Goal: Transaction & Acquisition: Purchase product/service

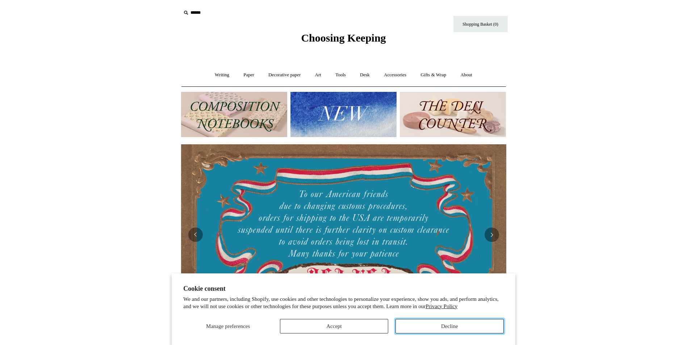
click at [412, 327] on button "Decline" at bounding box center [449, 326] width 108 height 14
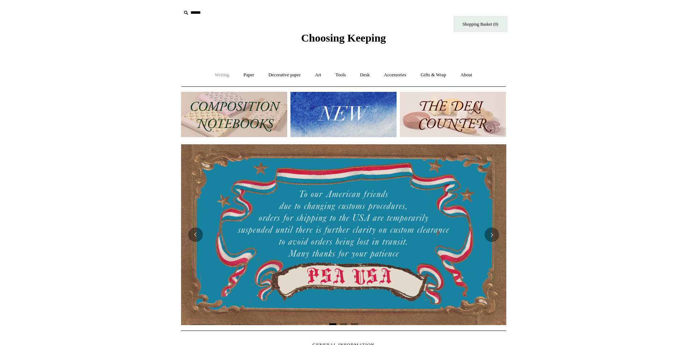
click at [219, 73] on link "Writing +" at bounding box center [222, 75] width 28 height 19
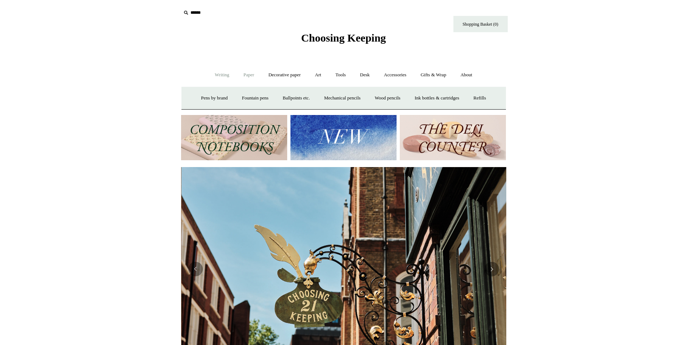
scroll to position [0, 325]
click at [244, 74] on link "Paper +" at bounding box center [249, 75] width 24 height 19
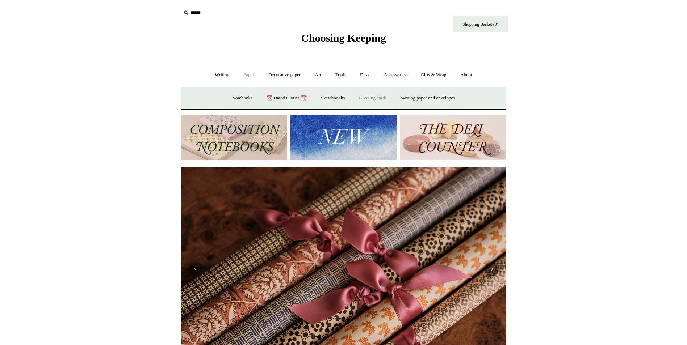
scroll to position [0, 650]
click at [378, 96] on link "Greeting cards +" at bounding box center [373, 98] width 41 height 19
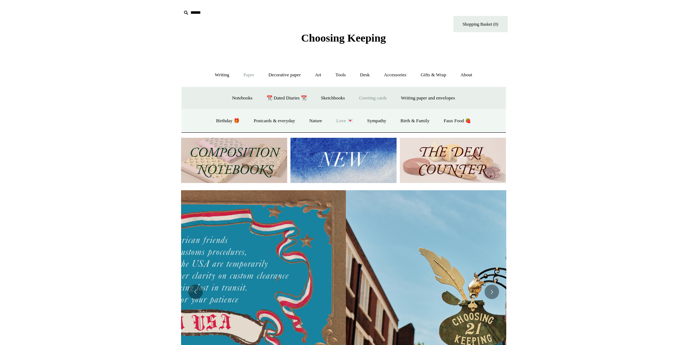
scroll to position [0, 47]
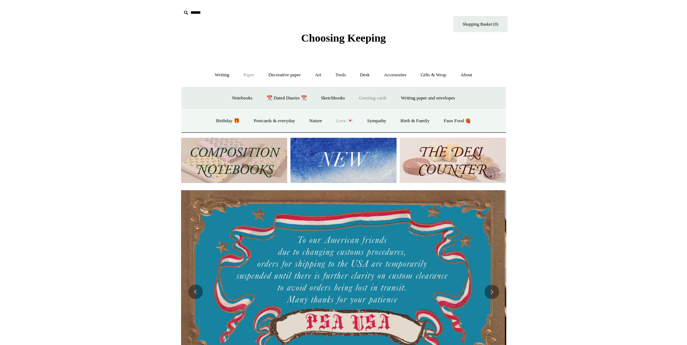
click at [344, 119] on link "Love 💌" at bounding box center [345, 120] width 30 height 19
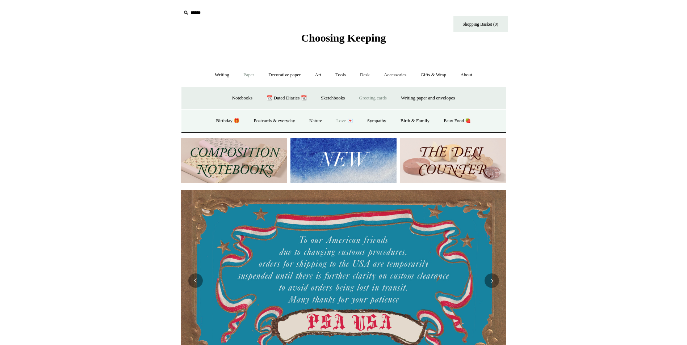
scroll to position [0, 0]
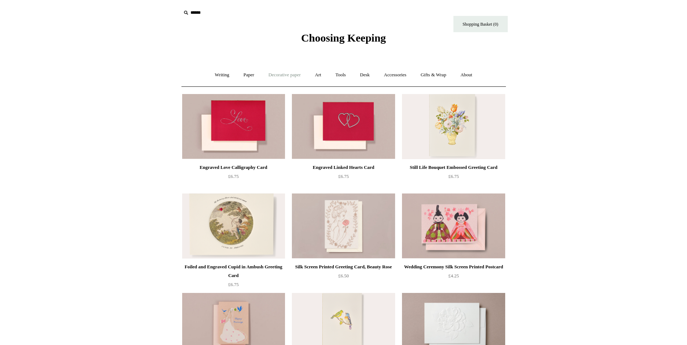
click at [290, 75] on link "Decorative paper +" at bounding box center [284, 75] width 45 height 19
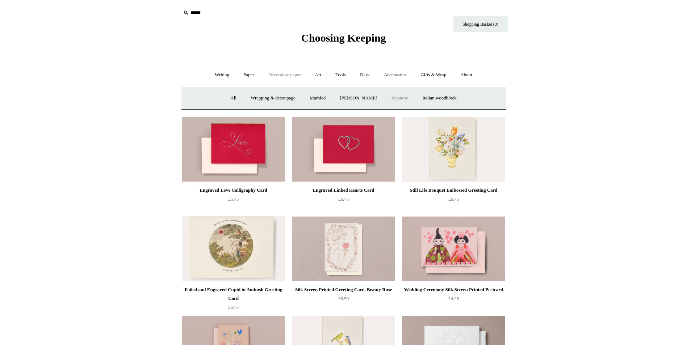
click at [407, 96] on link "Japanese" at bounding box center [400, 98] width 30 height 19
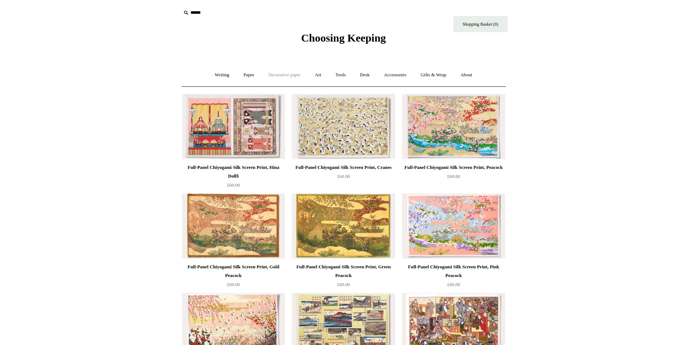
click at [282, 75] on link "Decorative paper +" at bounding box center [284, 75] width 45 height 19
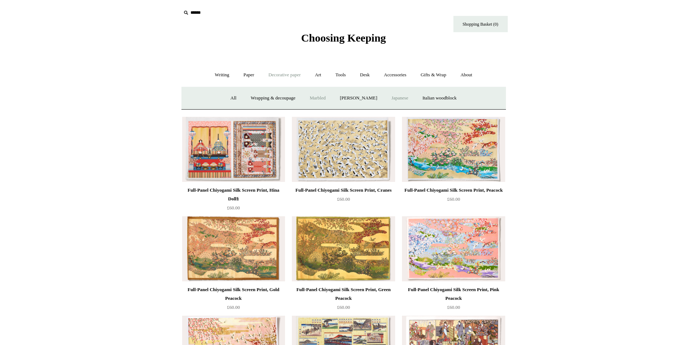
click at [315, 95] on link "Marbled" at bounding box center [317, 98] width 29 height 19
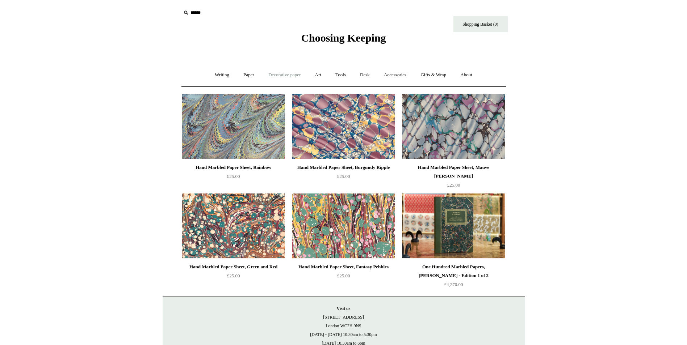
click at [290, 73] on link "Decorative paper +" at bounding box center [284, 75] width 45 height 19
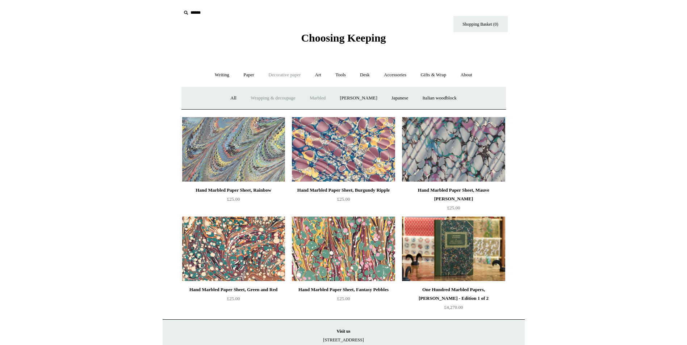
click at [256, 97] on link "Wrapping & decoupage" at bounding box center [273, 98] width 58 height 19
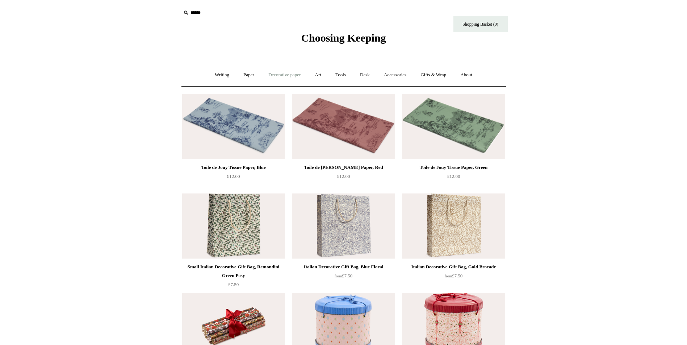
click at [288, 75] on link "Decorative paper +" at bounding box center [284, 75] width 45 height 19
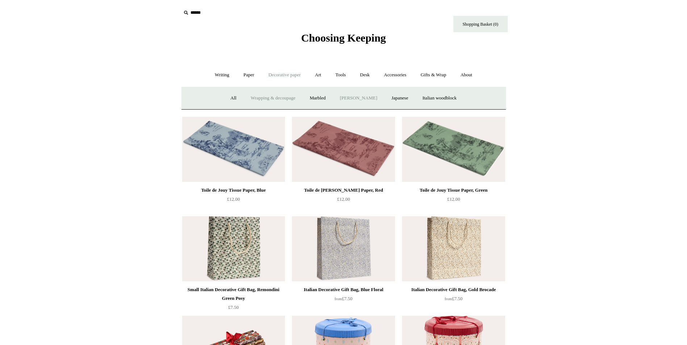
click at [364, 98] on link "[PERSON_NAME]" at bounding box center [358, 98] width 50 height 19
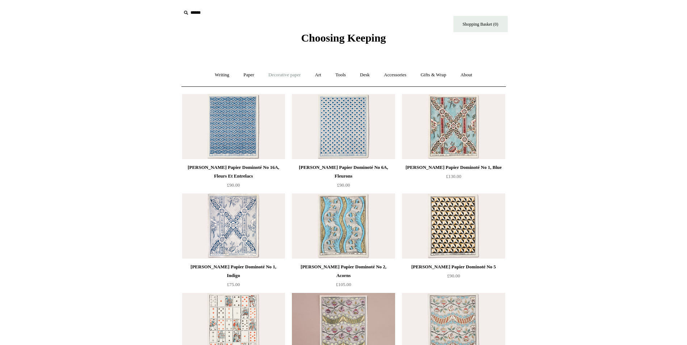
click at [290, 78] on link "Decorative paper +" at bounding box center [284, 75] width 45 height 19
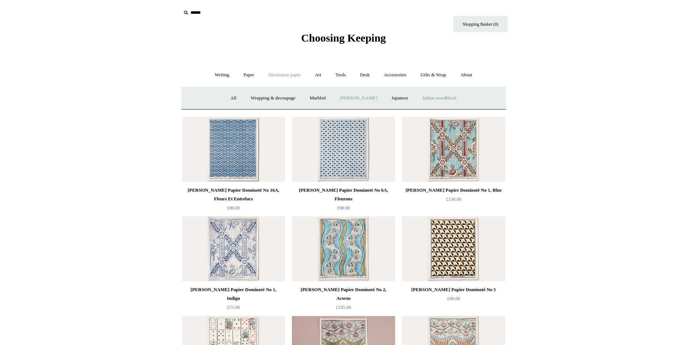
click at [441, 95] on link "Italian woodblock" at bounding box center [439, 98] width 47 height 19
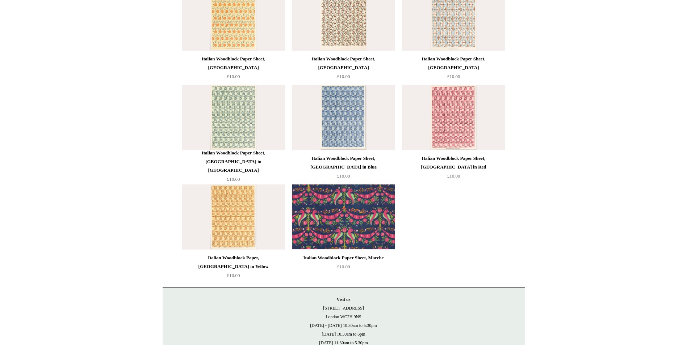
scroll to position [36, 0]
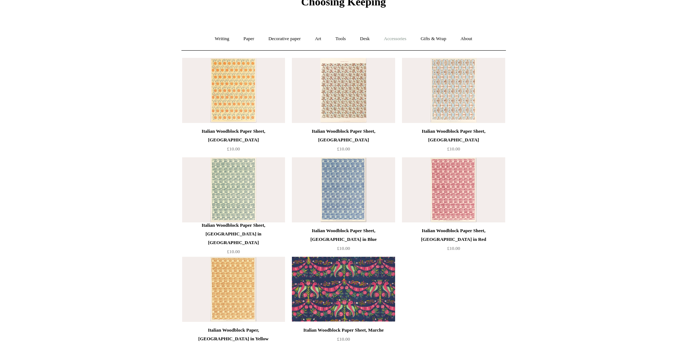
click at [401, 35] on link "Accessories +" at bounding box center [394, 38] width 35 height 19
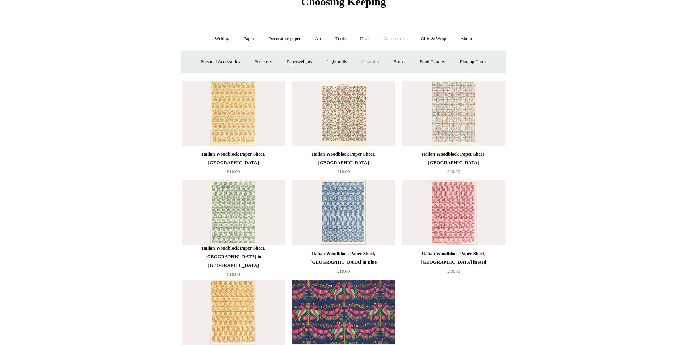
click at [371, 62] on link "Ceramics +" at bounding box center [370, 61] width 31 height 19
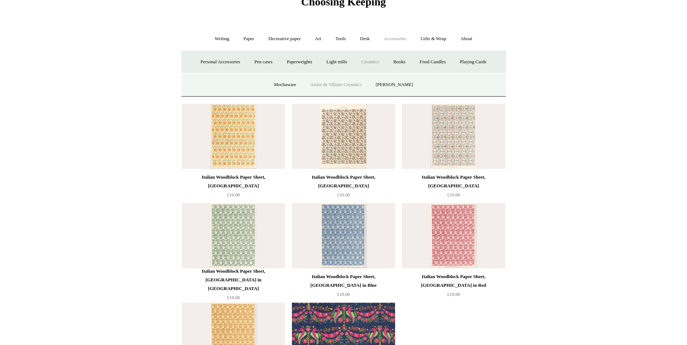
click at [350, 83] on link "Astier de Villatte Ceramics" at bounding box center [336, 84] width 64 height 19
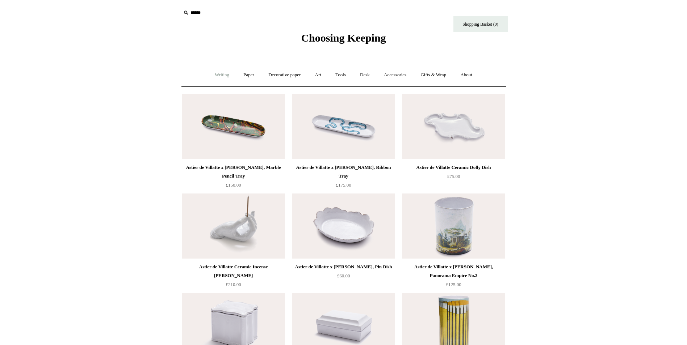
click at [218, 74] on link "Writing +" at bounding box center [222, 75] width 28 height 19
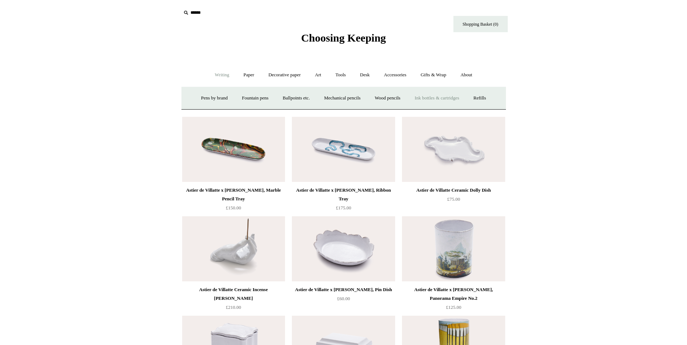
click at [438, 95] on link "Ink bottles & cartridges +" at bounding box center [437, 98] width 58 height 19
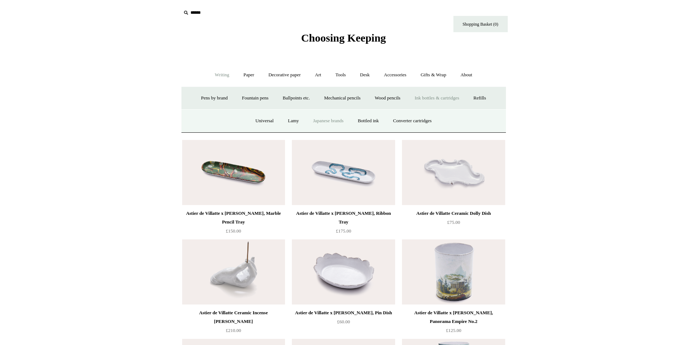
click at [321, 121] on link "Japanese brands" at bounding box center [328, 120] width 43 height 19
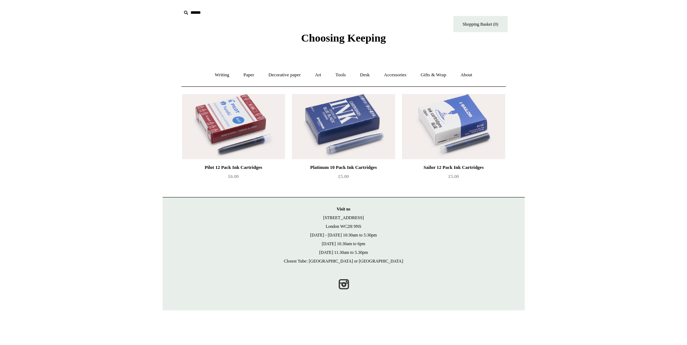
click at [236, 135] on img at bounding box center [233, 126] width 103 height 65
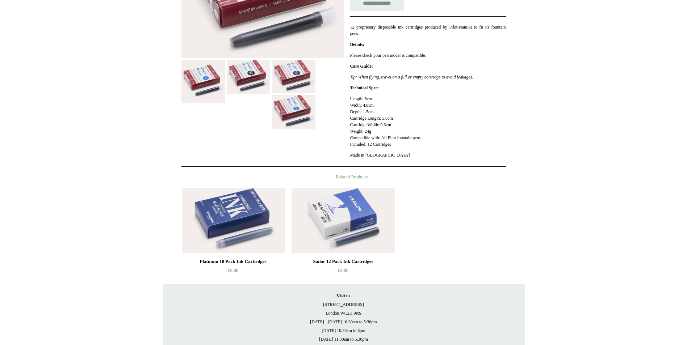
scroll to position [233, 0]
